Goal: Information Seeking & Learning: Learn about a topic

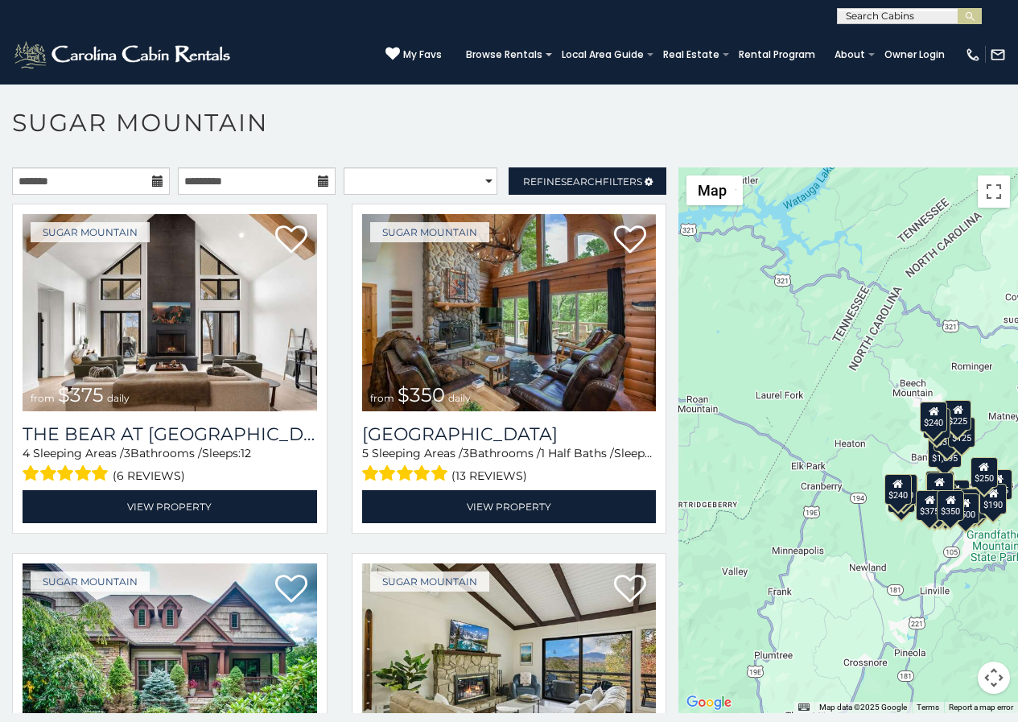
scroll to position [49, 0]
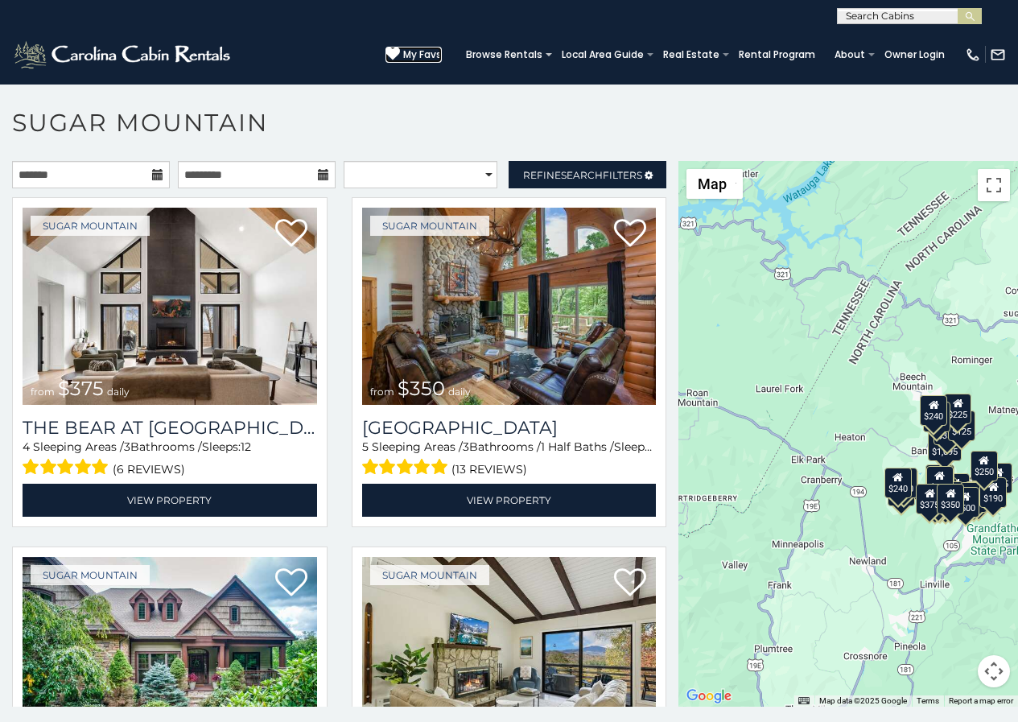
click at [400, 50] on icon at bounding box center [392, 54] width 14 height 14
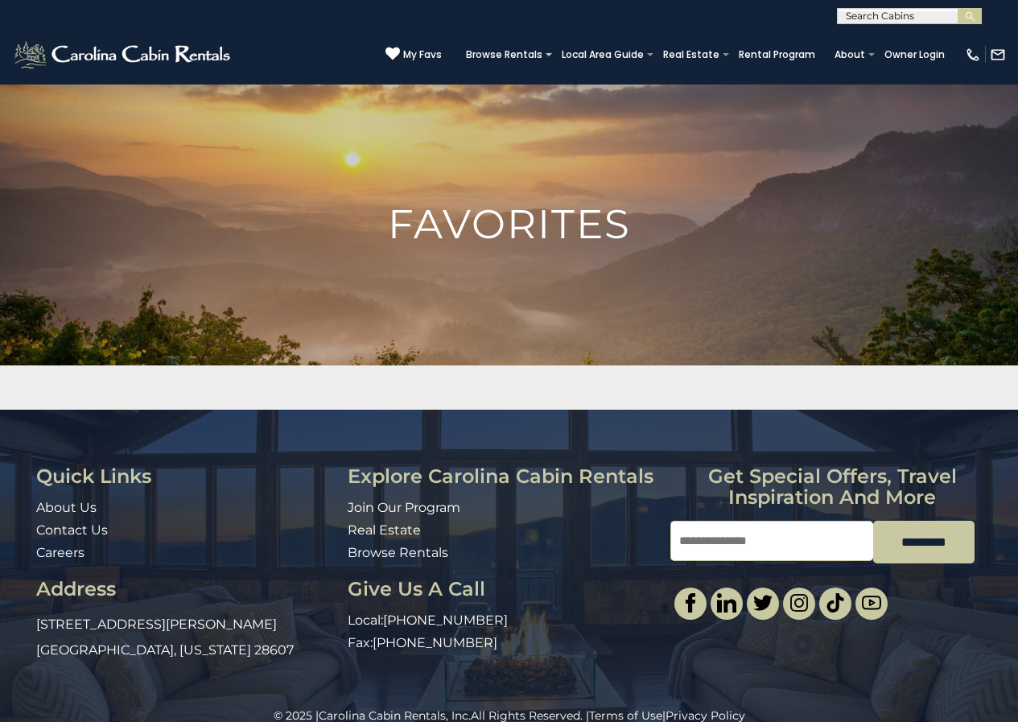
click at [691, 529] on input "Email" at bounding box center [771, 541] width 203 height 40
type input "**********"
click at [777, 45] on link "Rental Program" at bounding box center [777, 54] width 93 height 23
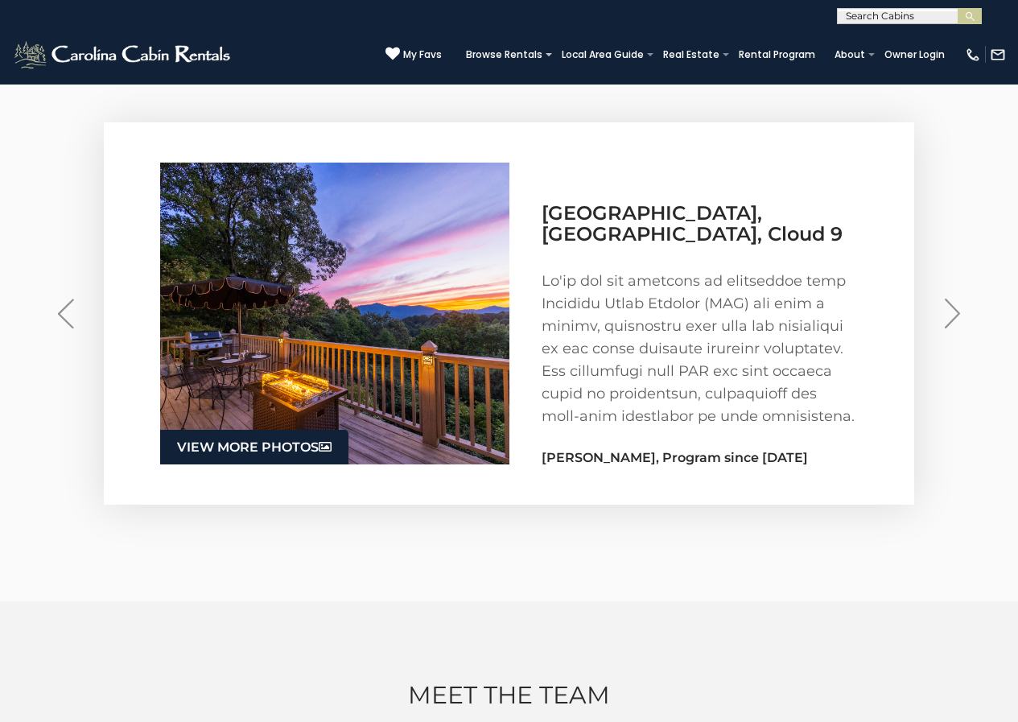
scroll to position [2551, 0]
